Goal: Information Seeking & Learning: Find specific fact

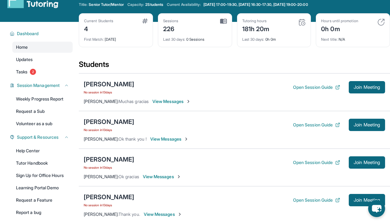
scroll to position [18, 0]
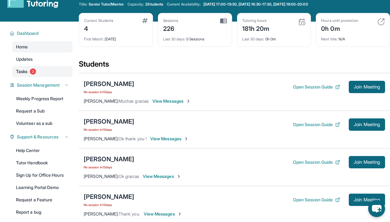
click at [33, 67] on link "Tasks 2" at bounding box center [42, 71] width 60 height 11
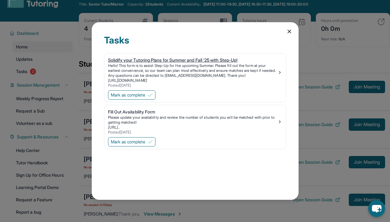
click at [230, 56] on link "Solidify your Tutoring Plans for Summer and Fall '25 with Step-Up! Hello! This …" at bounding box center [195, 71] width 182 height 36
click at [291, 30] on icon at bounding box center [289, 31] width 6 height 6
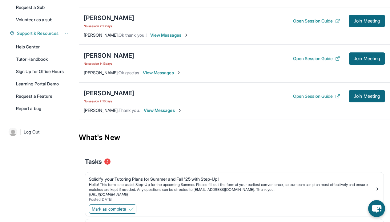
scroll to position [124, 0]
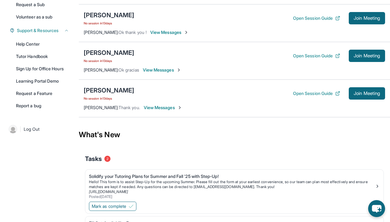
click at [163, 105] on span "View Messages" at bounding box center [163, 107] width 38 height 6
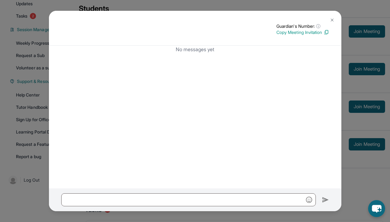
scroll to position [21, 0]
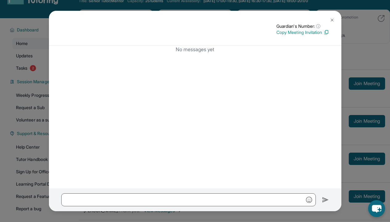
click at [332, 21] on img at bounding box center [332, 20] width 5 height 5
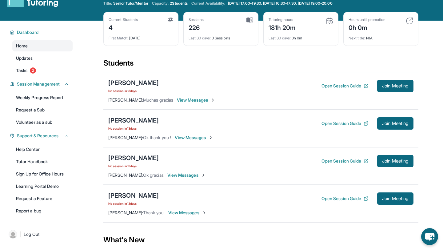
scroll to position [17, 0]
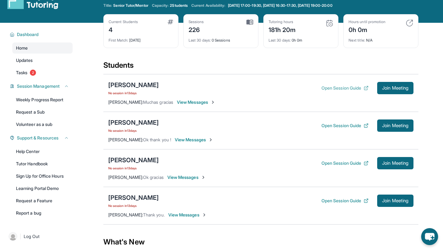
click at [361, 88] on button "Open Session Guide" at bounding box center [345, 88] width 47 height 6
click at [133, 123] on div "[PERSON_NAME]" at bounding box center [133, 122] width 50 height 9
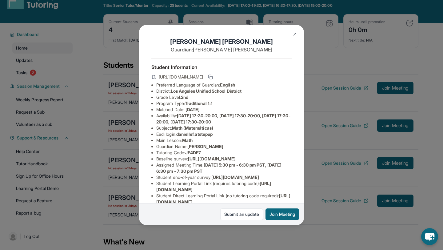
scroll to position [59, 0]
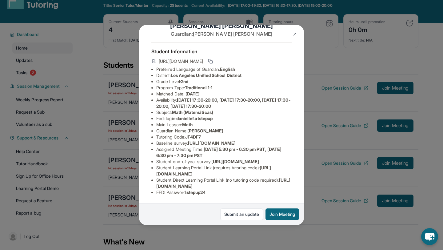
click at [127, 207] on div "[PERSON_NAME] Guardian: [PERSON_NAME] Student Information [URL][DOMAIN_NAME] Pr…" at bounding box center [221, 125] width 443 height 250
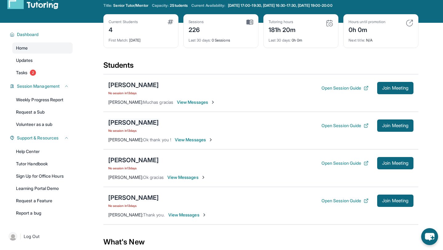
click at [143, 121] on div "[PERSON_NAME]" at bounding box center [133, 122] width 50 height 9
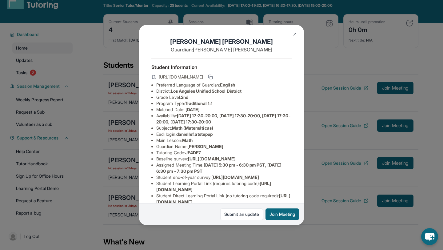
click at [280, 75] on div "[URL][DOMAIN_NAME]" at bounding box center [221, 77] width 140 height 9
click at [213, 77] on icon at bounding box center [210, 76] width 5 height 5
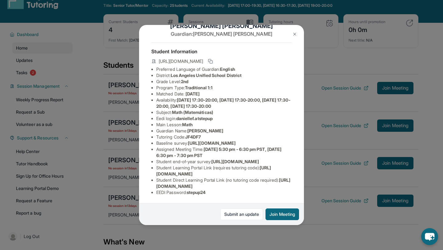
scroll to position [0, 0]
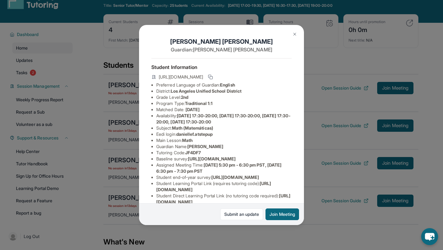
click at [294, 34] on img at bounding box center [294, 34] width 5 height 5
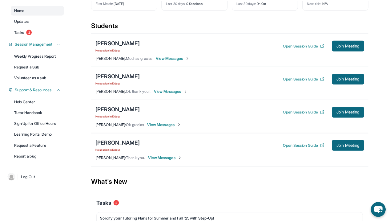
scroll to position [25, 0]
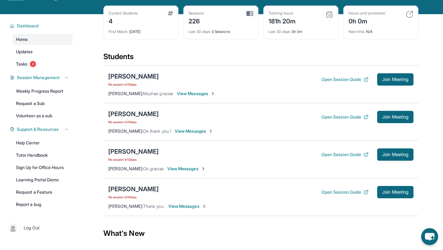
click at [140, 77] on div "[PERSON_NAME]" at bounding box center [133, 76] width 50 height 9
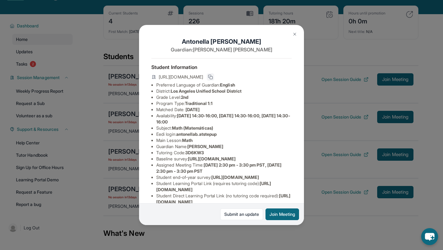
click at [213, 77] on icon at bounding box center [210, 76] width 5 height 5
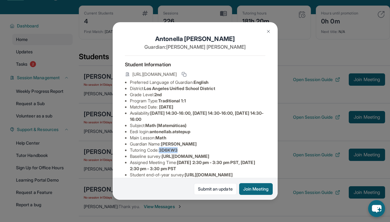
drag, startPoint x: 180, startPoint y: 149, endPoint x: 162, endPoint y: 150, distance: 18.5
click at [162, 150] on span "3D6KW3" at bounding box center [168, 149] width 19 height 5
copy span "3D6KW3"
click at [269, 32] on img at bounding box center [268, 31] width 5 height 5
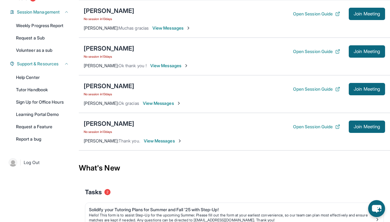
scroll to position [91, 0]
click at [90, 124] on div "[PERSON_NAME]" at bounding box center [109, 123] width 50 height 9
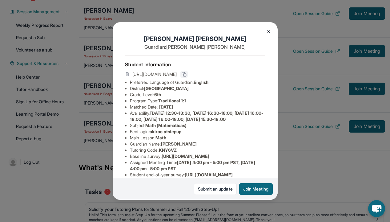
click at [187, 74] on icon at bounding box center [184, 74] width 5 height 5
drag, startPoint x: 181, startPoint y: 149, endPoint x: 161, endPoint y: 150, distance: 19.7
click at [161, 150] on li "Tutoring Code : KNY6VZ" at bounding box center [197, 150] width 135 height 6
copy span "KNY6VZ"
click at [187, 74] on icon at bounding box center [184, 74] width 5 height 5
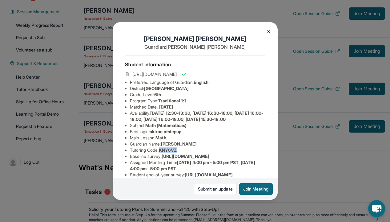
click at [270, 32] on img at bounding box center [268, 31] width 5 height 5
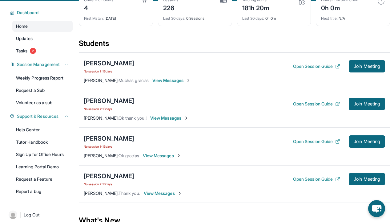
scroll to position [40, 0]
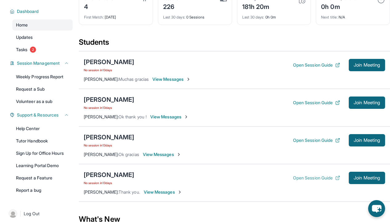
click at [313, 179] on button "Open Session Guide" at bounding box center [316, 178] width 47 height 6
